Goal: Information Seeking & Learning: Learn about a topic

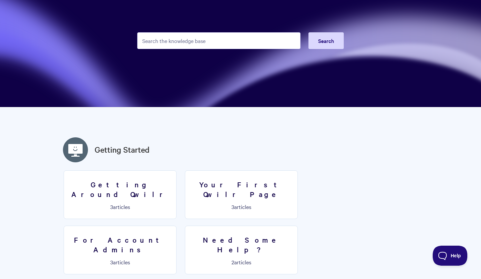
scroll to position [60, 0]
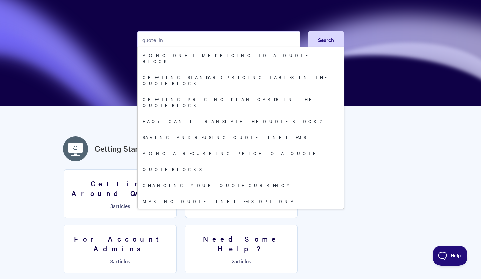
type input "quote line"
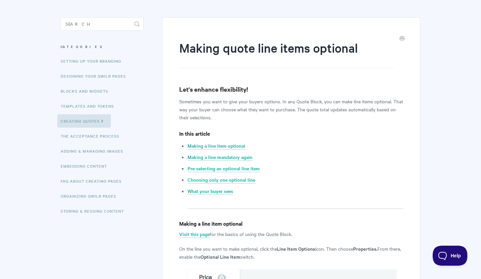
scroll to position [48, 0]
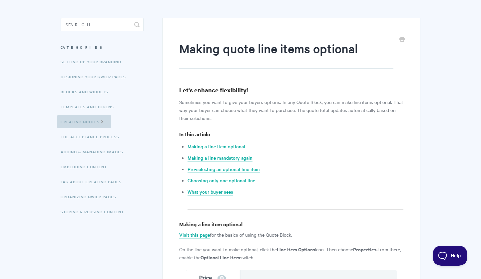
click at [104, 123] on icon at bounding box center [103, 120] width 6 height 5
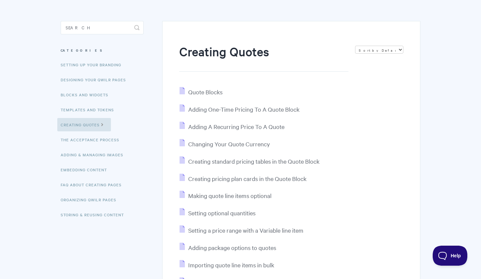
scroll to position [46, 0]
click at [218, 90] on span "Quote Blocks" at bounding box center [205, 92] width 34 height 8
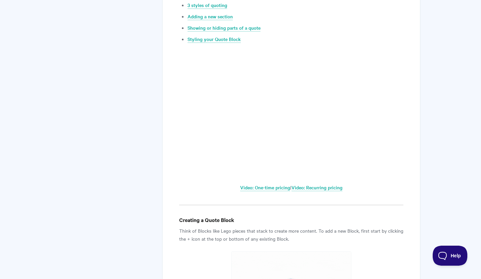
scroll to position [364, 0]
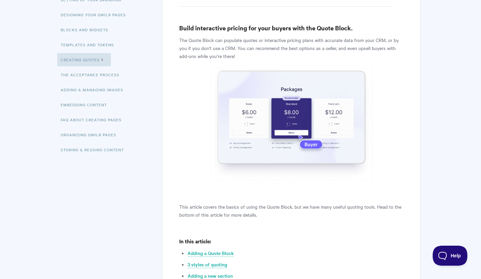
scroll to position [45, 0]
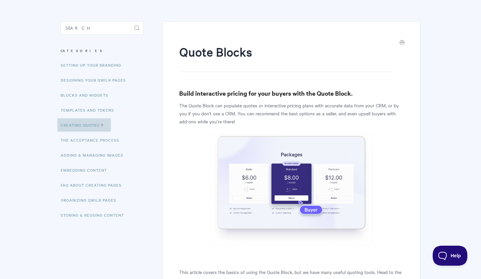
click at [88, 122] on link "Creating Quotes" at bounding box center [84, 124] width 54 height 13
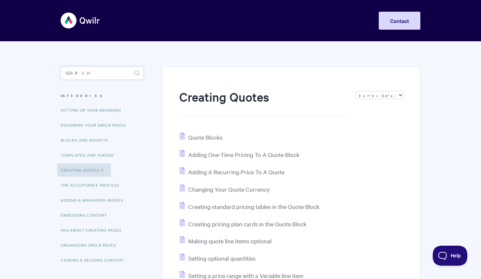
click at [105, 71] on input "Search" at bounding box center [102, 72] width 83 height 13
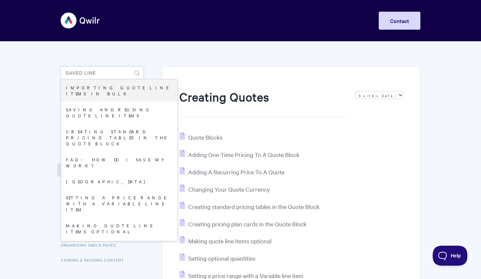
click at [102, 68] on input "saved line" at bounding box center [102, 72] width 83 height 13
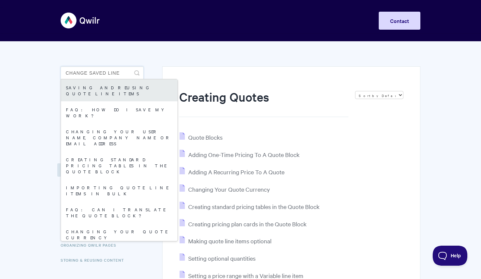
type input "change saved line"
click at [121, 87] on link "Saving and reusing quote line items" at bounding box center [119, 90] width 117 height 22
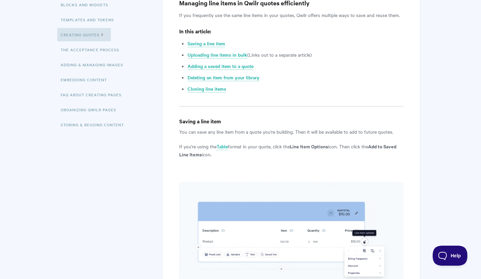
scroll to position [132, 0]
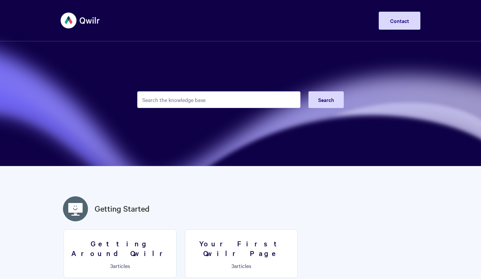
scroll to position [60, 0]
